Goal: Check status: Check status

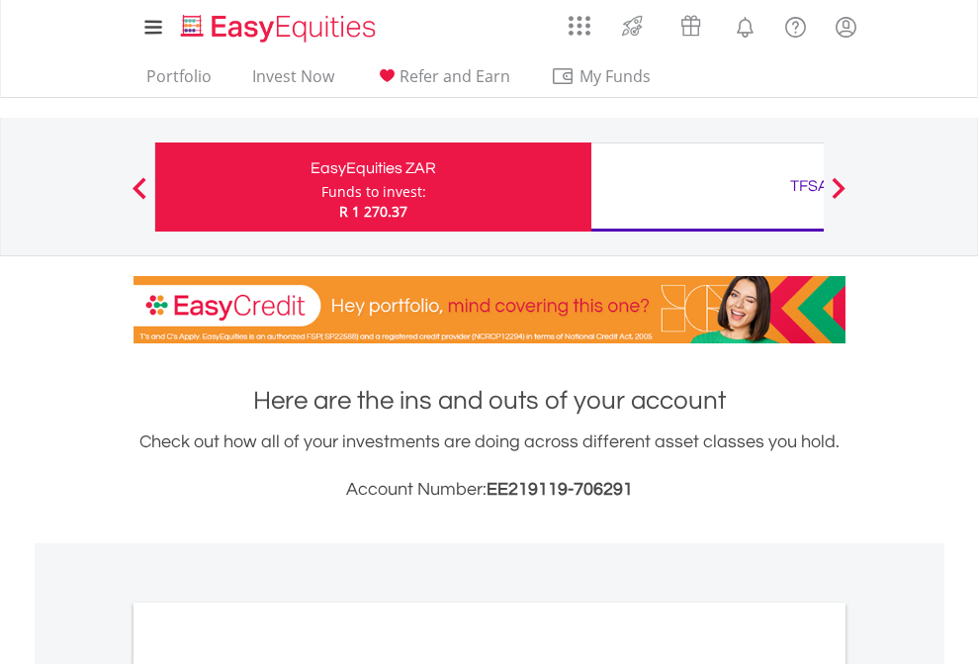
click at [322, 187] on div "Funds to invest:" at bounding box center [374, 192] width 105 height 20
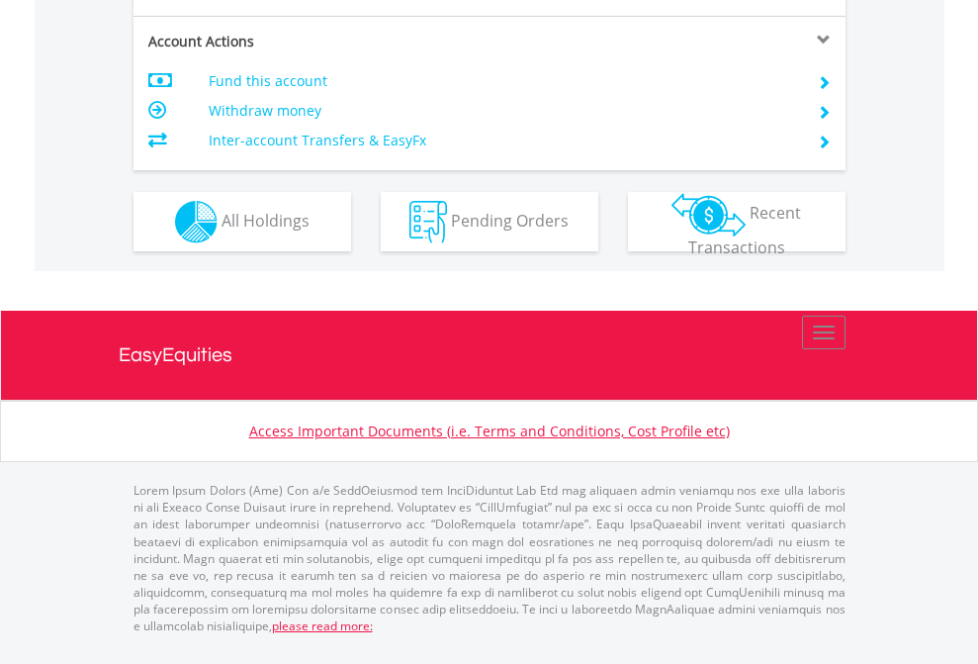
scroll to position [1897, 0]
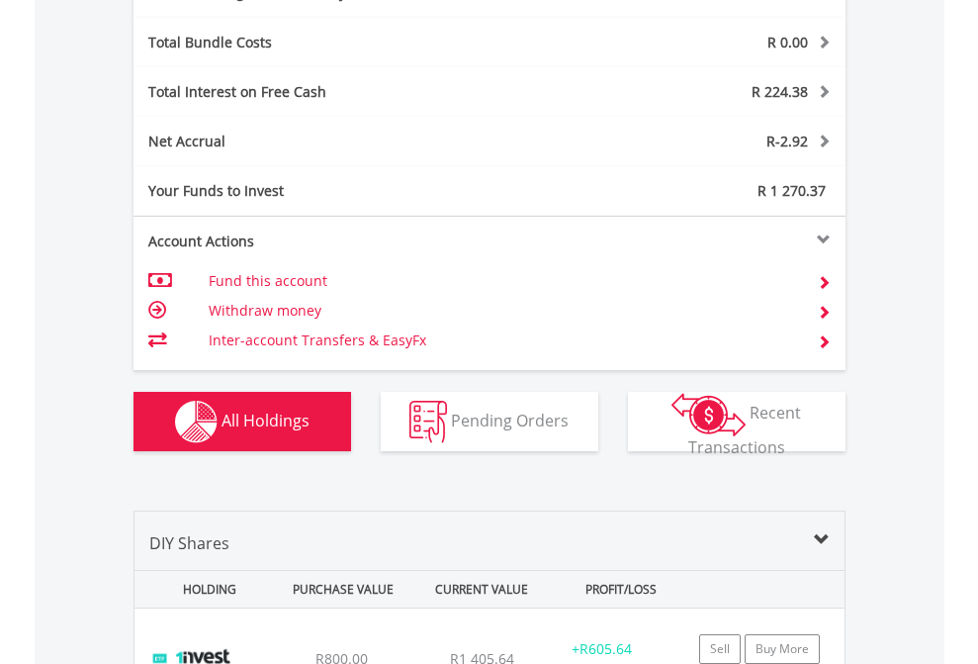
scroll to position [2359, 0]
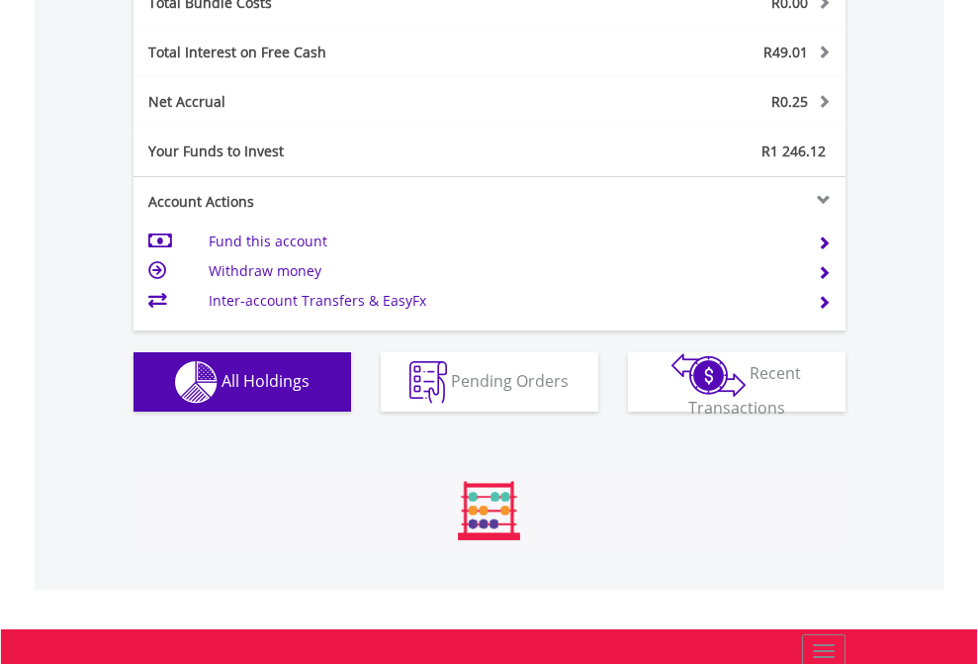
scroll to position [190, 311]
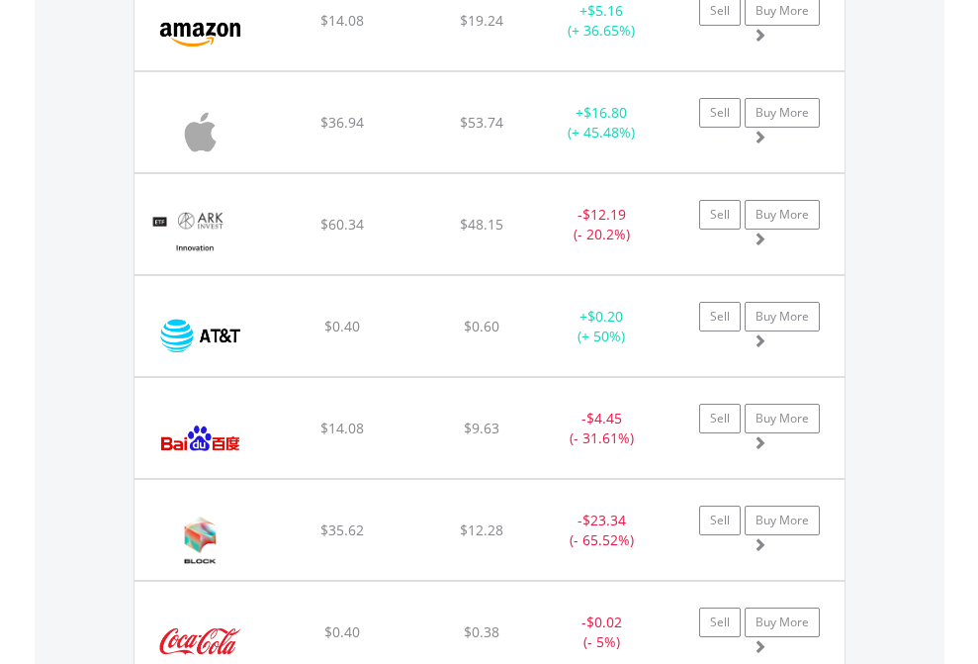
scroll to position [2241, 0]
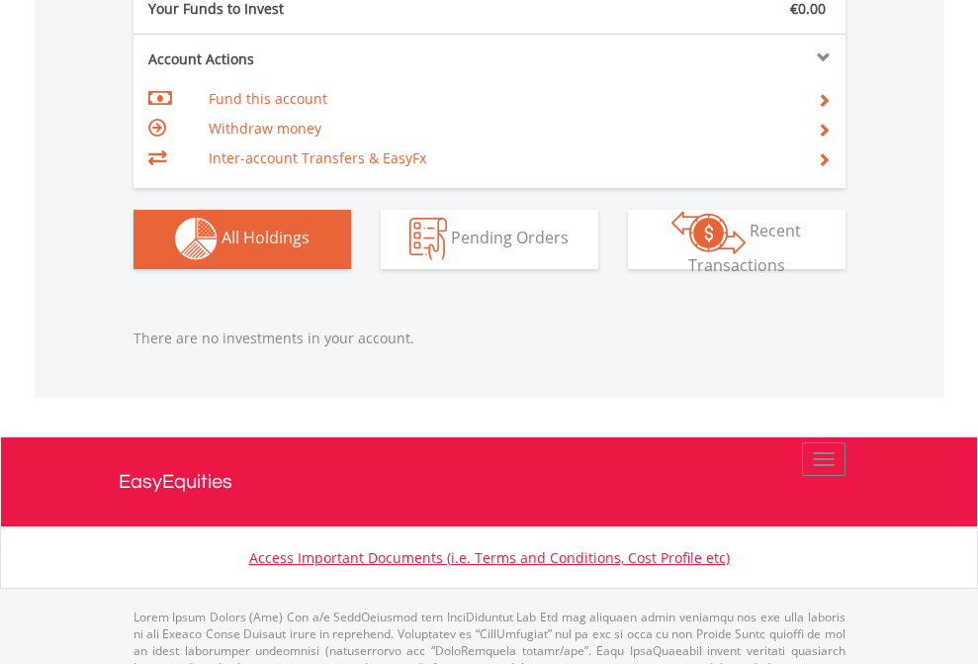
scroll to position [1959, 0]
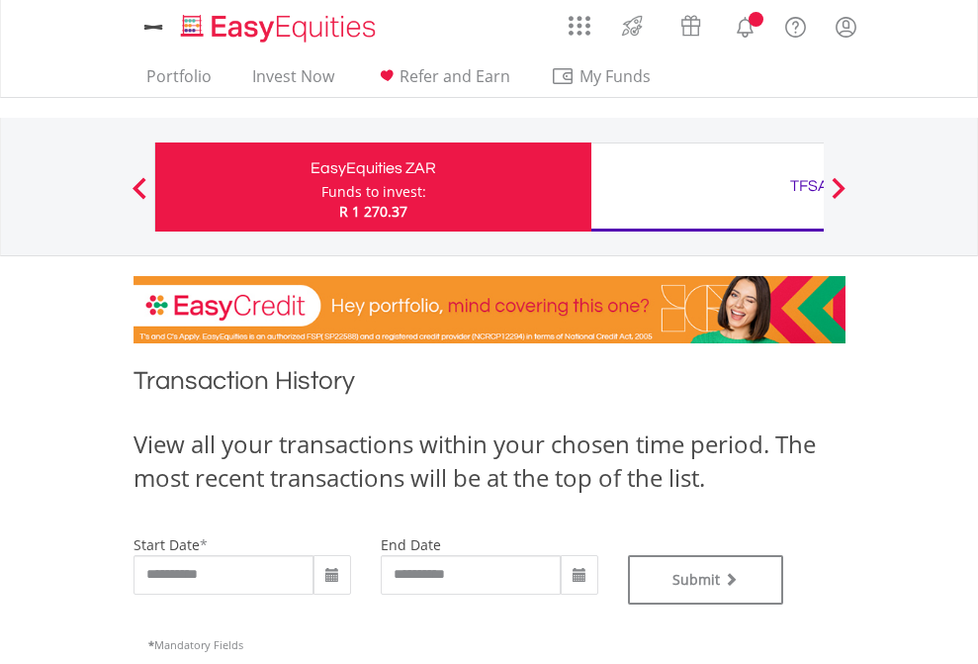
type input "**********"
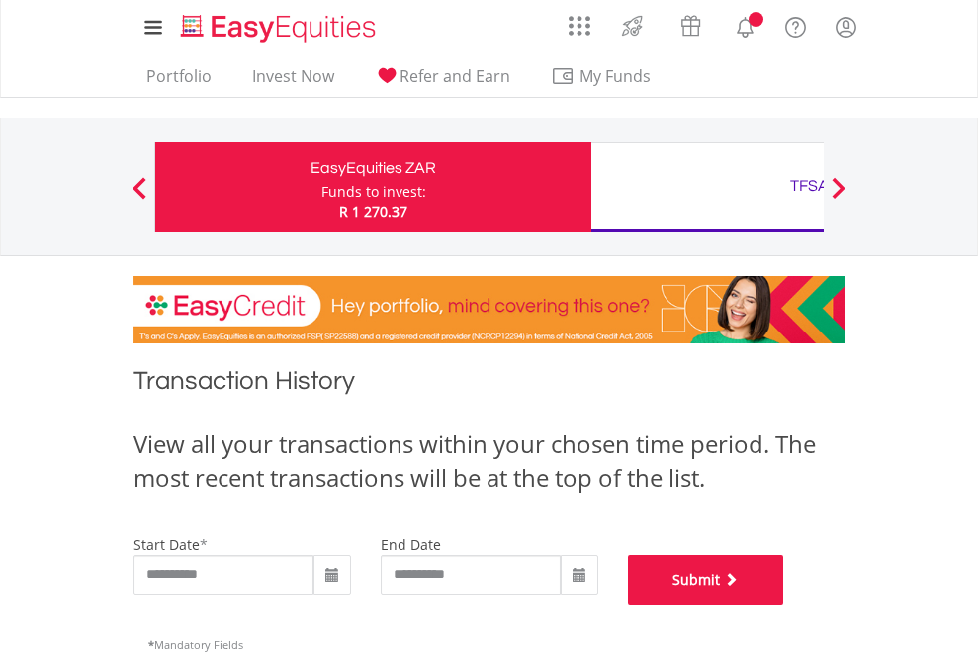
click at [785, 604] on button "Submit" at bounding box center [706, 579] width 156 height 49
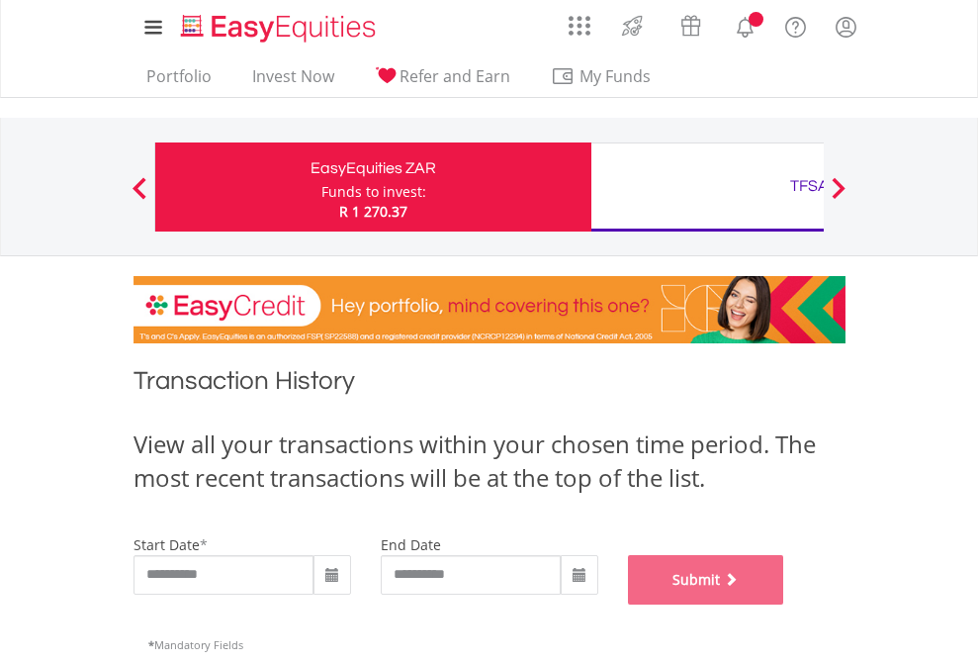
scroll to position [802, 0]
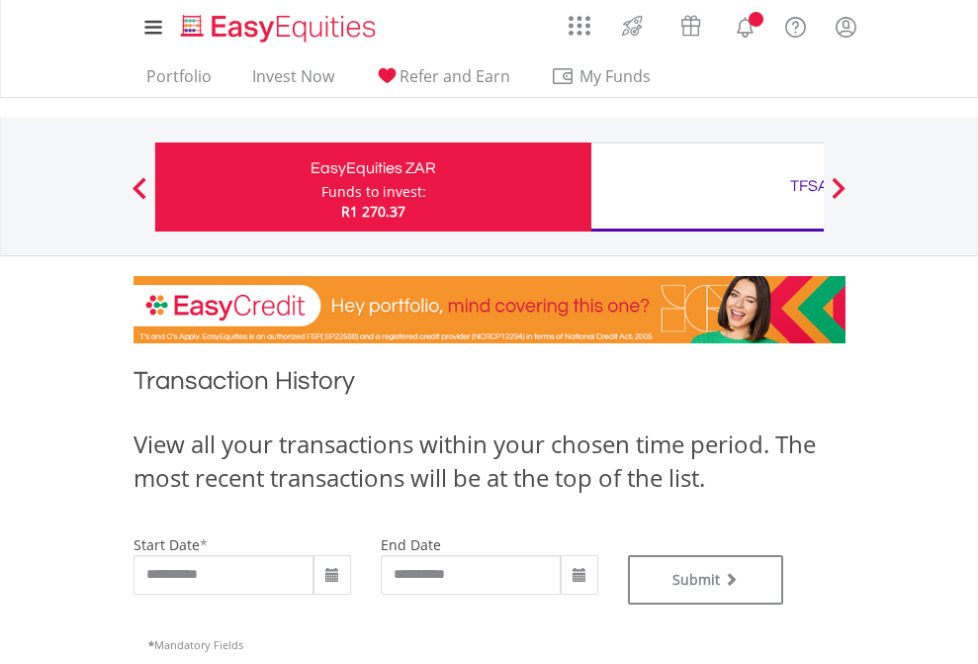
click at [707, 187] on div "TFSA" at bounding box center [809, 186] width 413 height 28
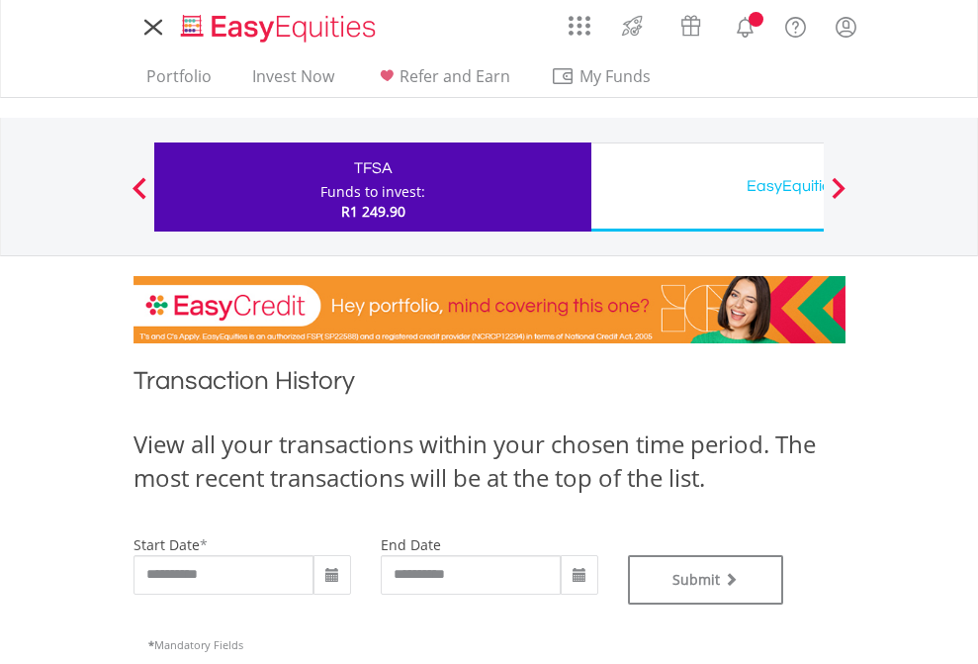
type input "**********"
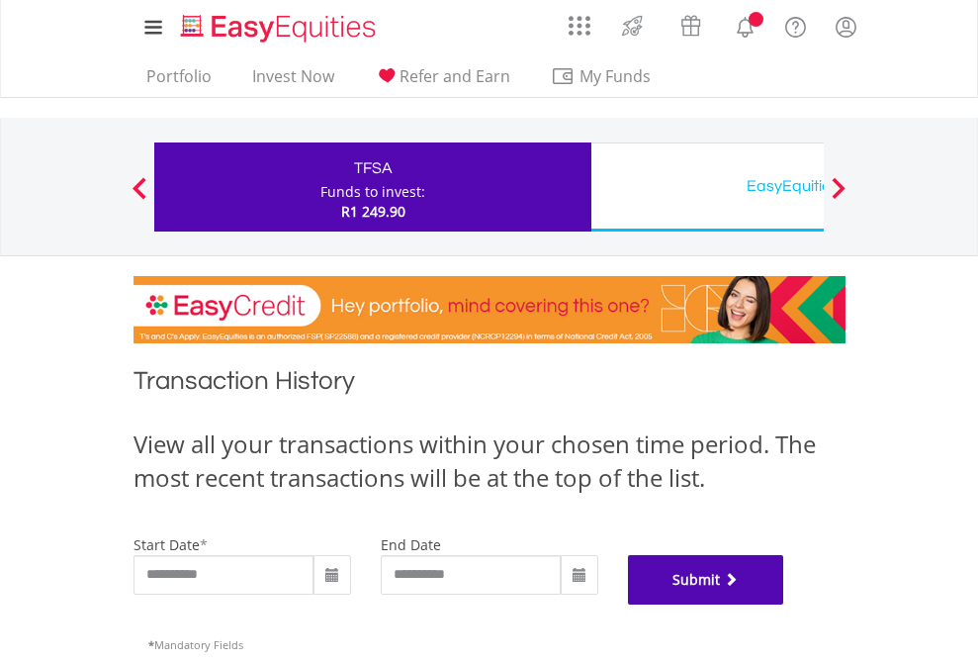
click at [785, 604] on button "Submit" at bounding box center [706, 579] width 156 height 49
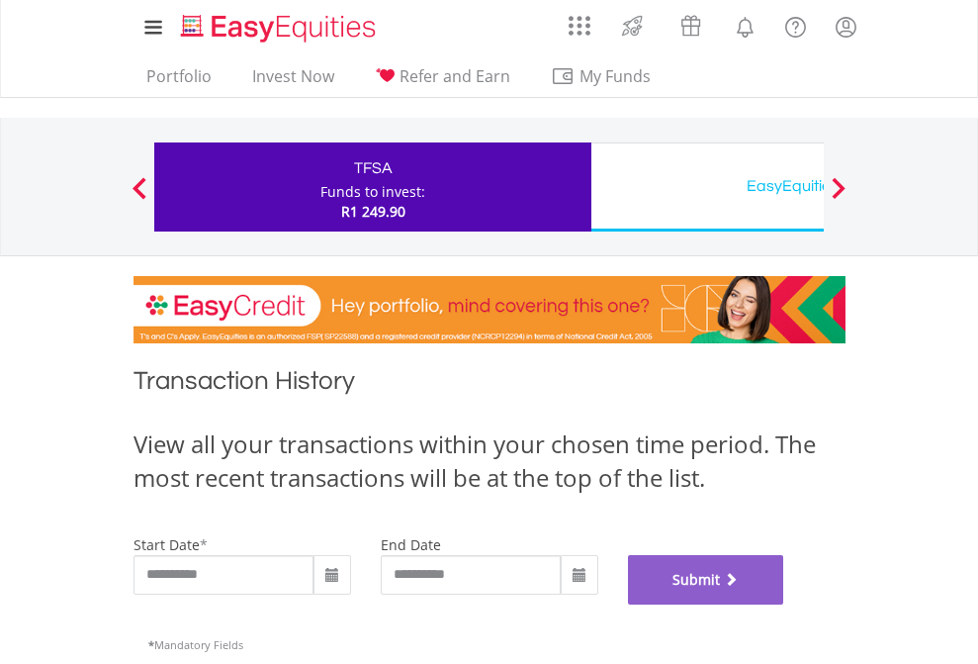
scroll to position [802, 0]
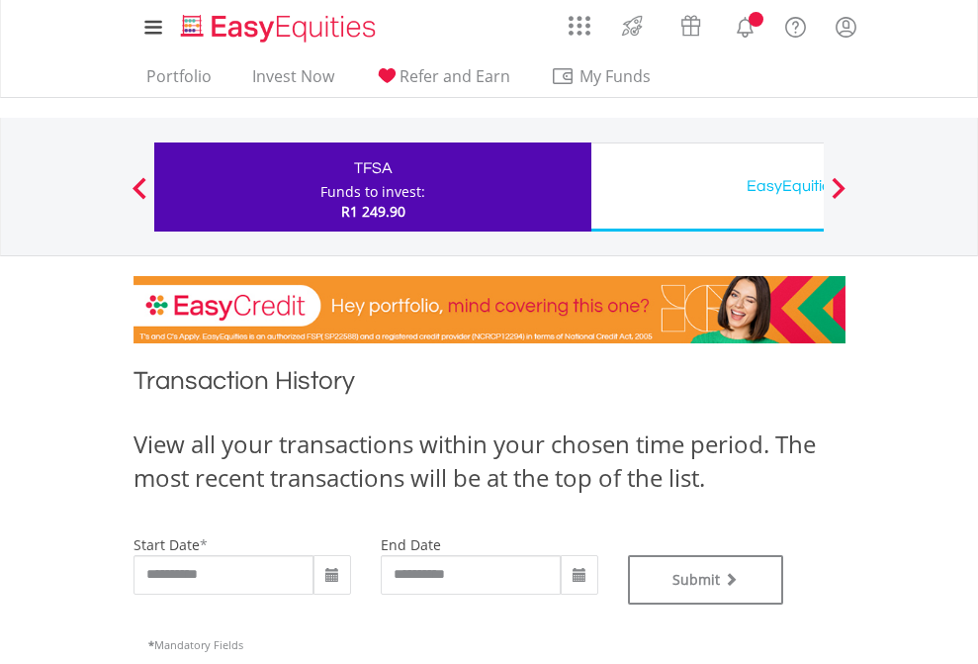
click at [707, 187] on div "EasyEquities USD" at bounding box center [809, 186] width 413 height 28
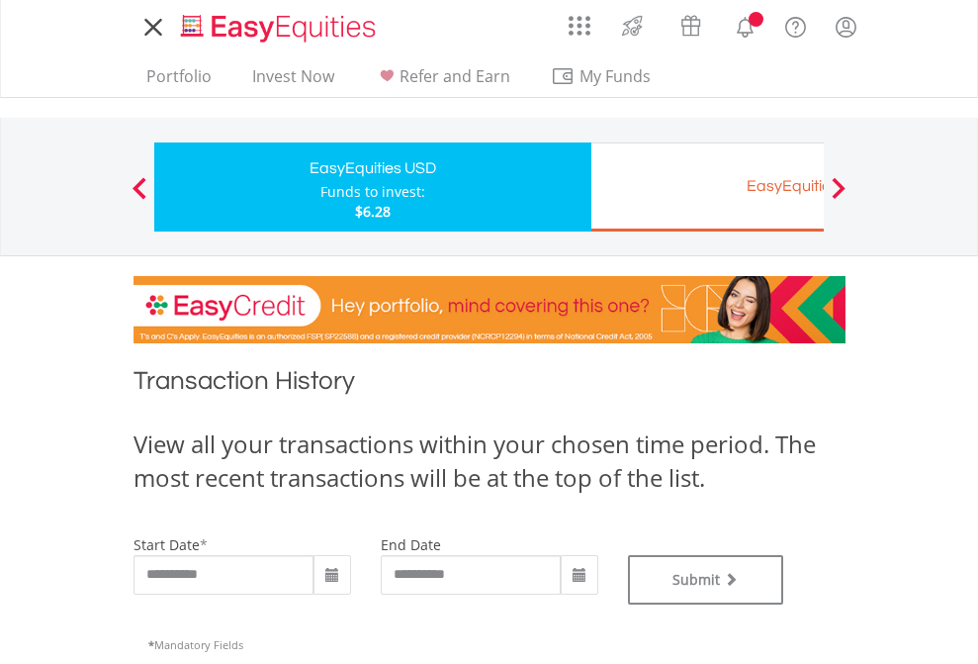
type input "**********"
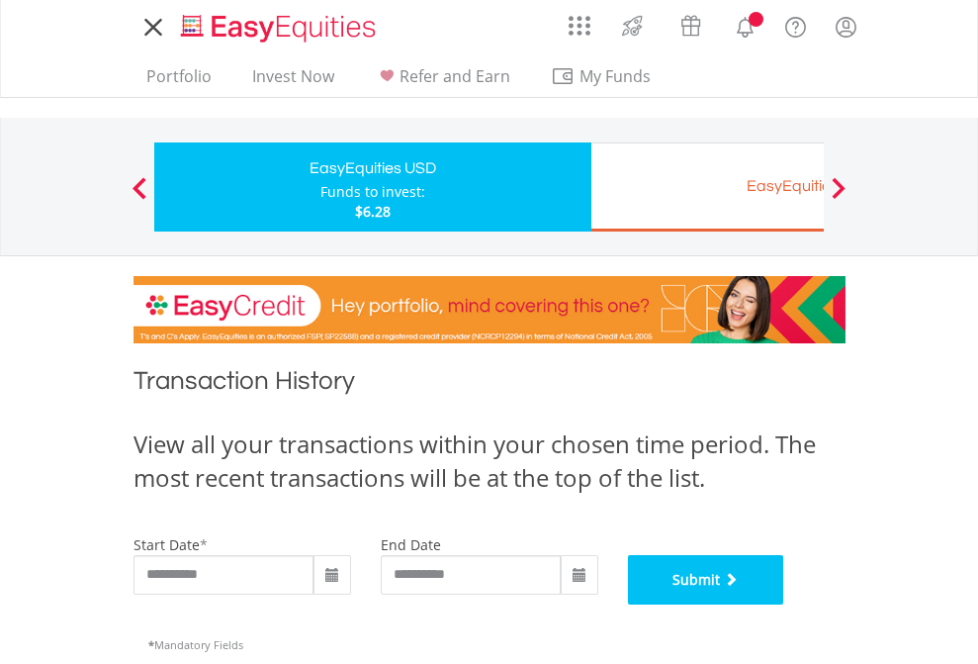
click at [785, 604] on button "Submit" at bounding box center [706, 579] width 156 height 49
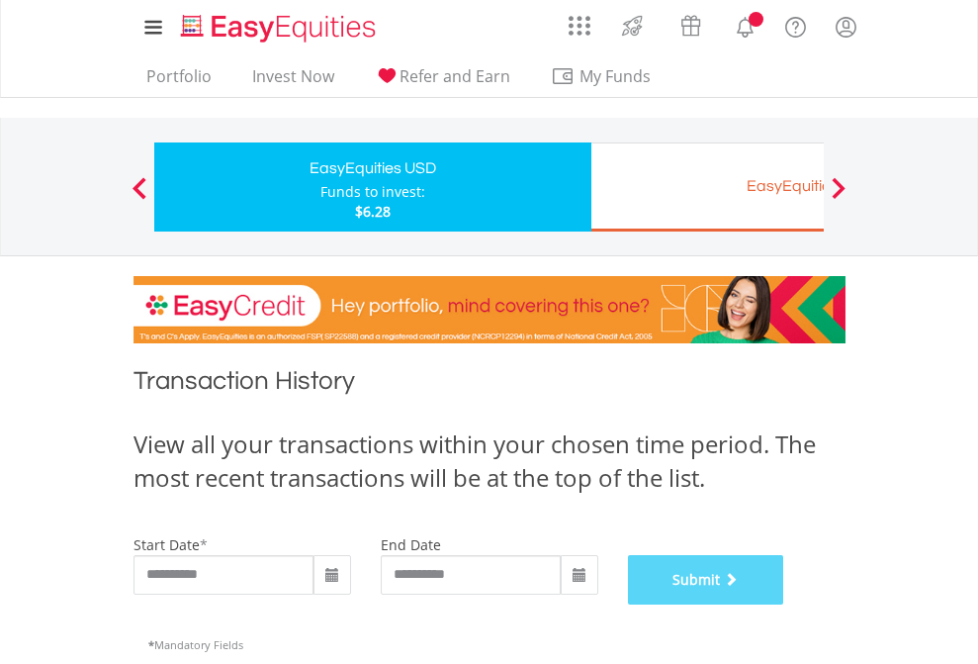
scroll to position [802, 0]
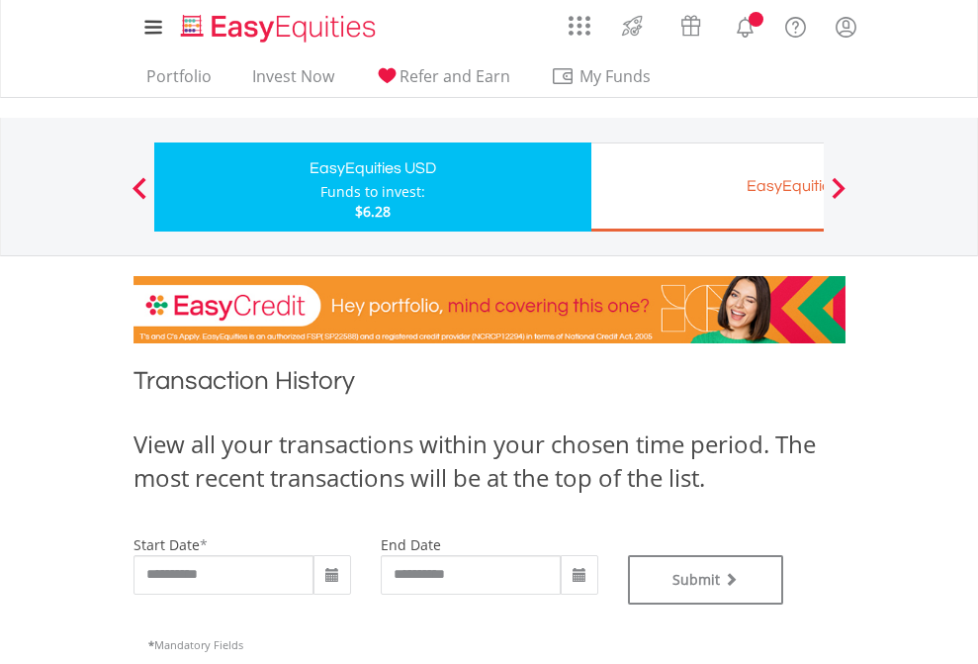
click at [707, 187] on div "EasyEquities EUR" at bounding box center [809, 186] width 413 height 28
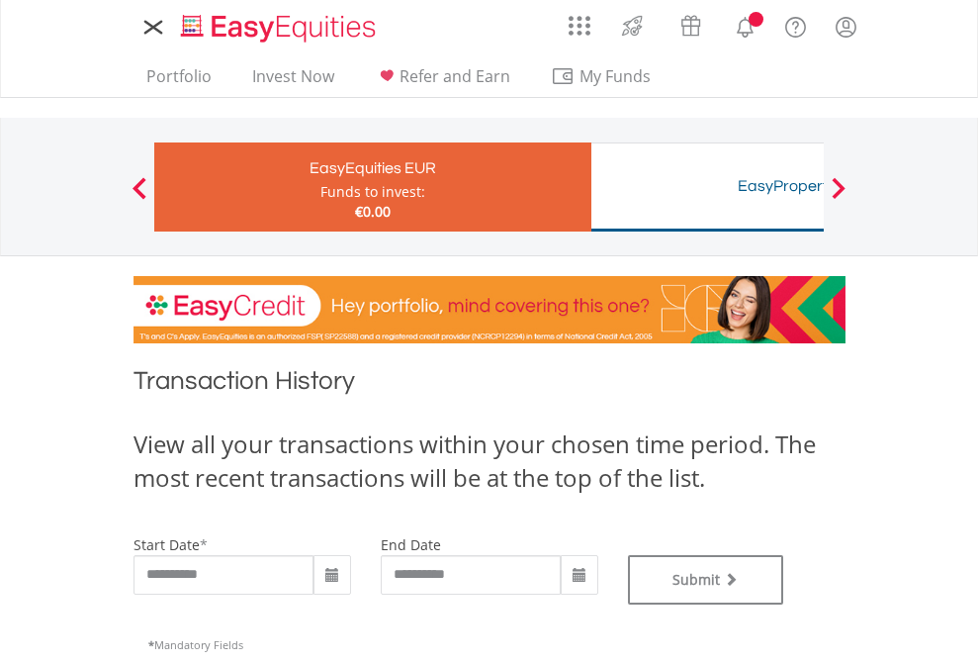
type input "**********"
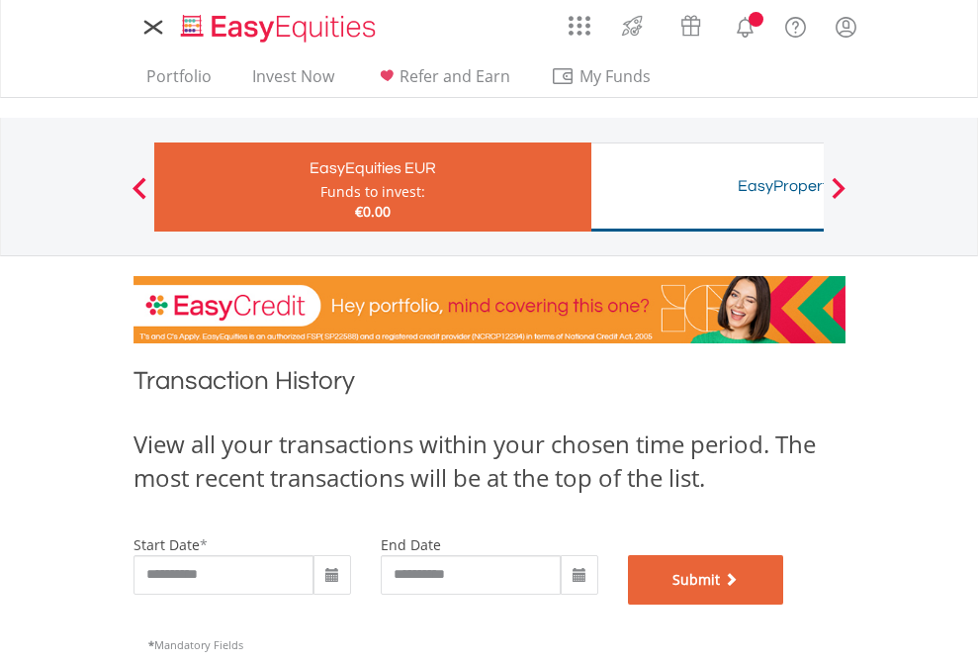
click at [785, 604] on button "Submit" at bounding box center [706, 579] width 156 height 49
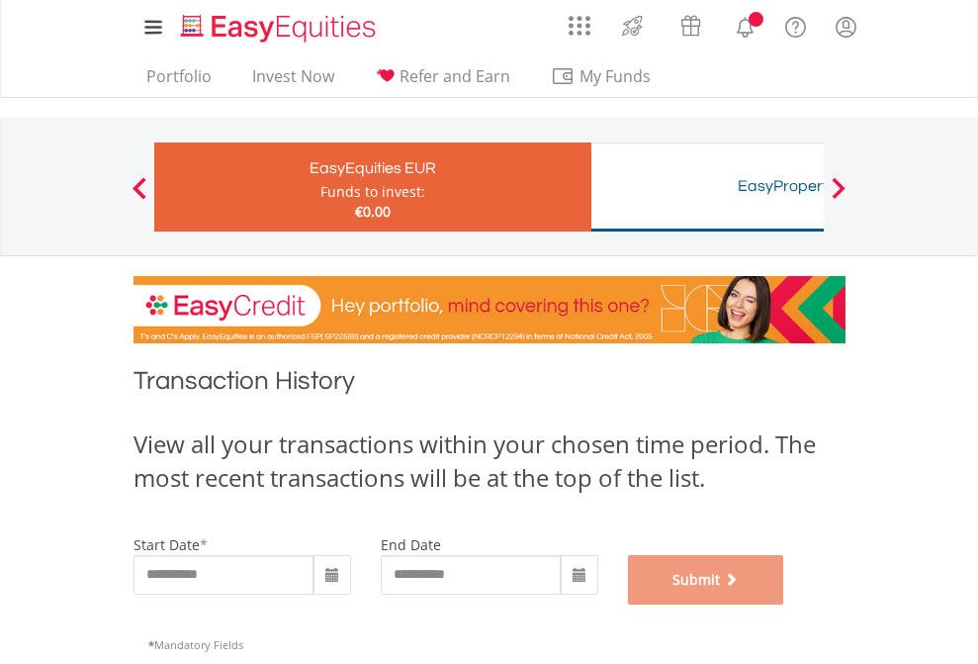
scroll to position [802, 0]
